Goal: Task Accomplishment & Management: Manage account settings

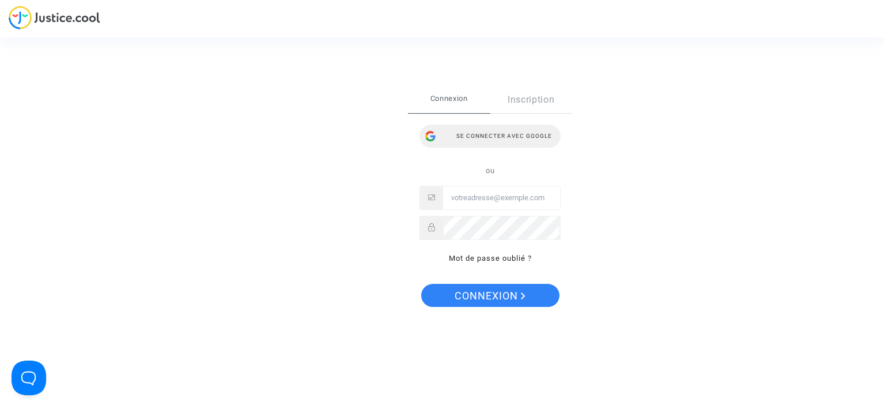
click at [484, 138] on div "Se connecter avec Google" at bounding box center [490, 136] width 141 height 23
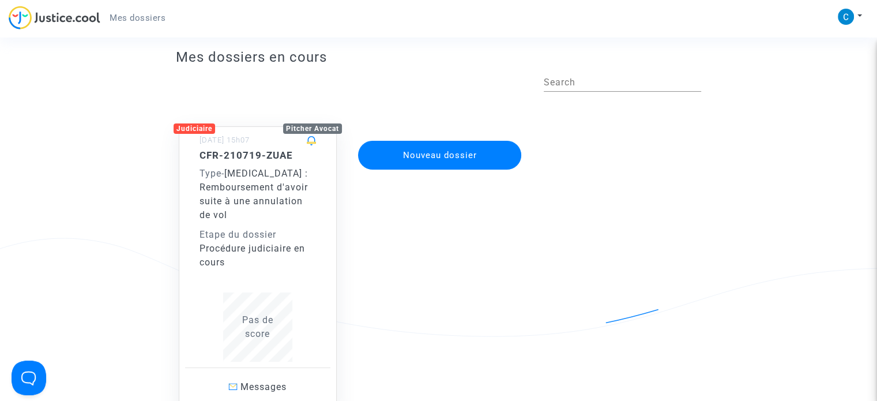
scroll to position [21, 0]
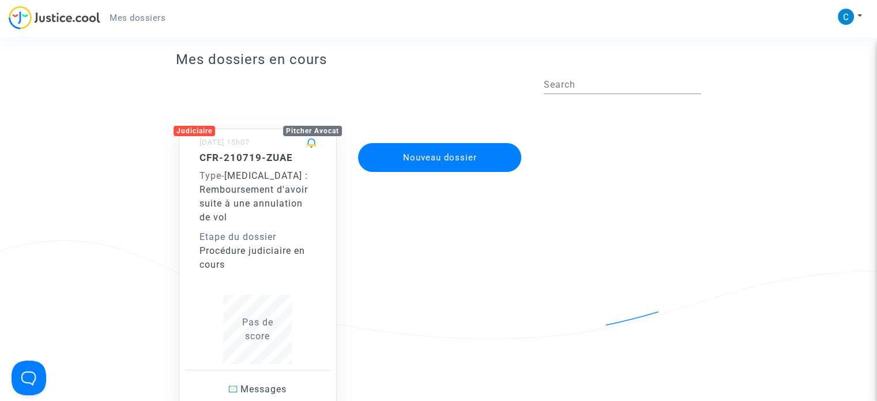
click at [236, 225] on div "CFR-210719-ZUAE Type - [MEDICAL_DATA] : Remboursement d'avoir suite à une annul…" at bounding box center [257, 212] width 116 height 120
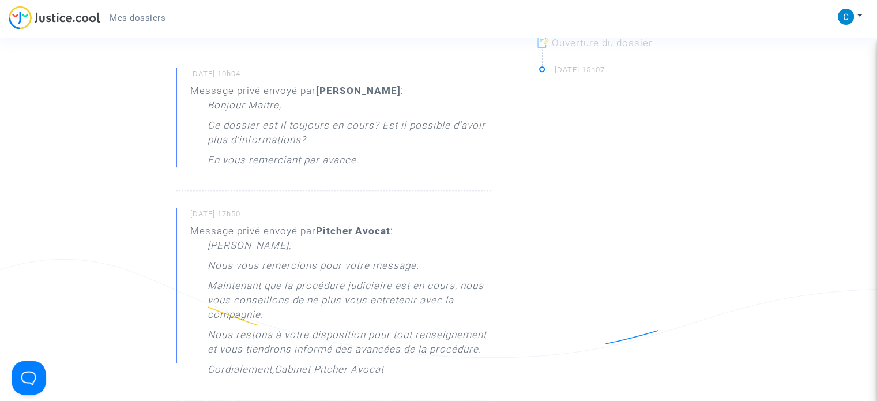
scroll to position [555, 0]
